Goal: Check status

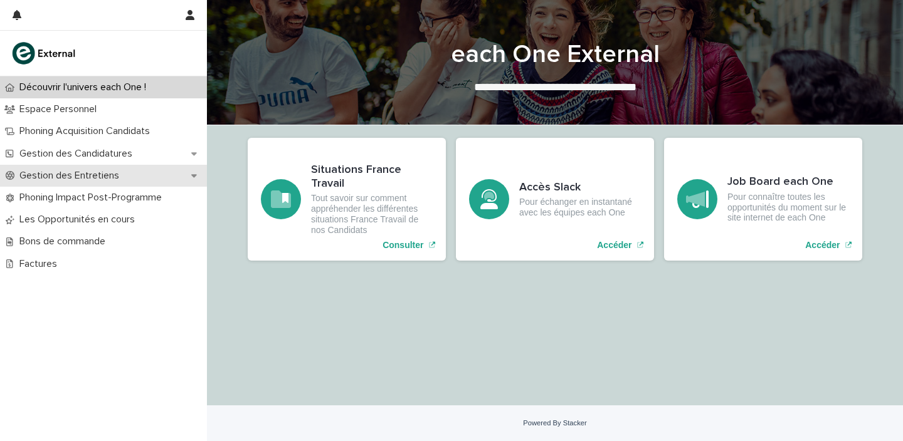
click at [76, 179] on p "Gestion des Entretiens" at bounding box center [71, 176] width 115 height 12
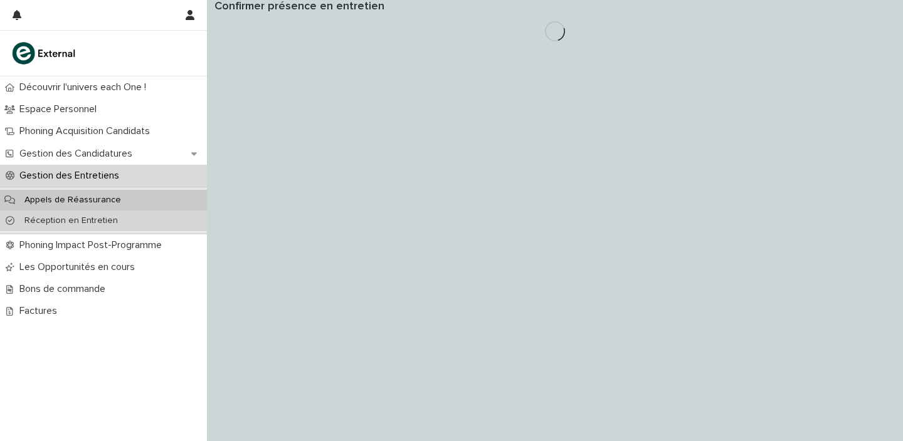
click at [97, 219] on p "Réception en Entretien" at bounding box center [71, 221] width 114 height 11
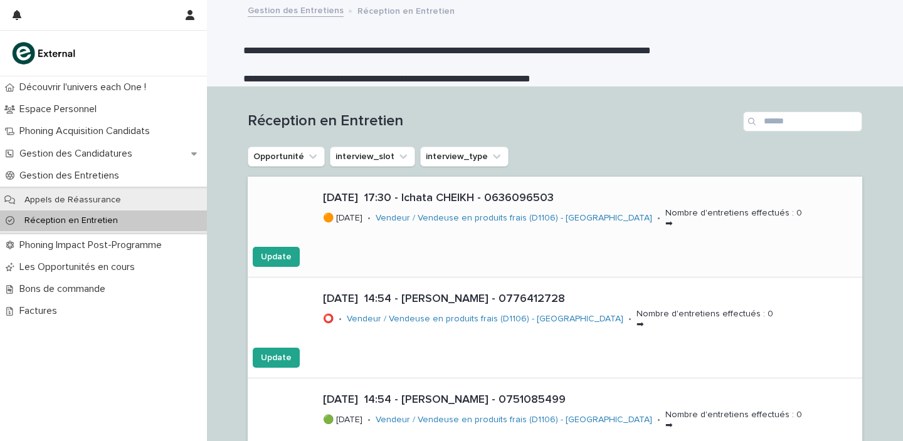
click at [422, 201] on p "[DATE] 17:30 - Ichata CHEIKH - 0636096503" at bounding box center [590, 199] width 534 height 14
